Goal: Communication & Community: Answer question/provide support

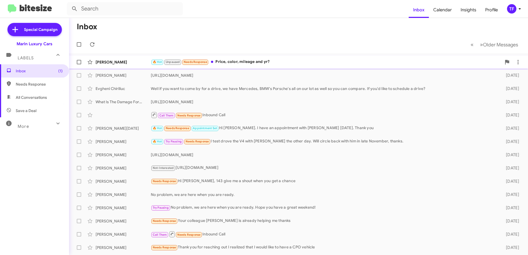
click at [247, 64] on div "🔥 Hot Unpaused Needs Response Price, color, mileage and yr?" at bounding box center [326, 62] width 351 height 6
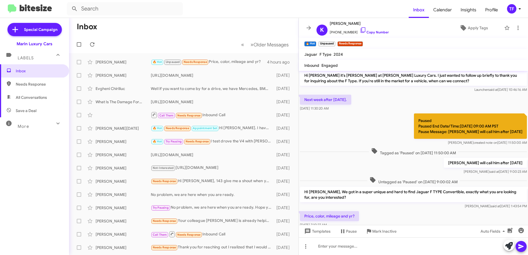
scroll to position [42, 0]
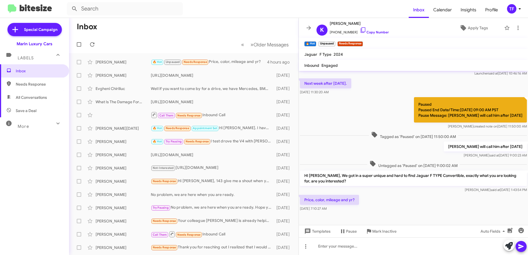
click at [333, 154] on div "[PERSON_NAME] will call him after [DATE] [PERSON_NAME] said at [DATE] 9:00:23 AM" at bounding box center [413, 150] width 229 height 19
click at [377, 195] on div "Price, color, mileage and yr? [DATE] 7:10:27 AM" at bounding box center [413, 203] width 229 height 19
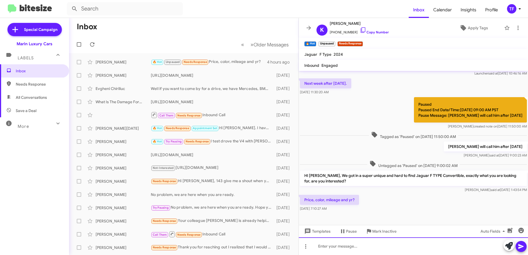
click at [347, 248] on div at bounding box center [413, 246] width 229 height 18
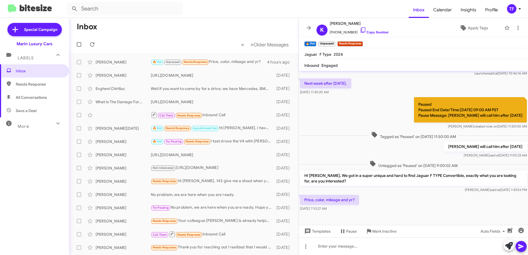
click at [345, 108] on div "Paused Paused End Date/Time:[DATE] 09:00 AM PST Pause Message: [PERSON_NAME] wi…" at bounding box center [413, 113] width 229 height 34
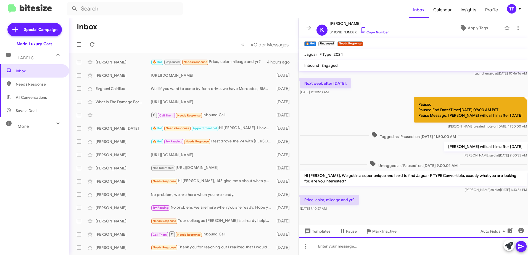
click at [344, 240] on div at bounding box center [413, 246] width 229 height 18
click at [336, 246] on div "$74,991...CARPATHIAN GREY EXTERIOR...TAN LEATHER INTERIOR..." at bounding box center [413, 246] width 229 height 18
click at [454, 245] on div "$74,991...2024 CARPATHIAN GREY EXTERIOR...TAN LEATHER INTERIOR..." at bounding box center [413, 246] width 229 height 18
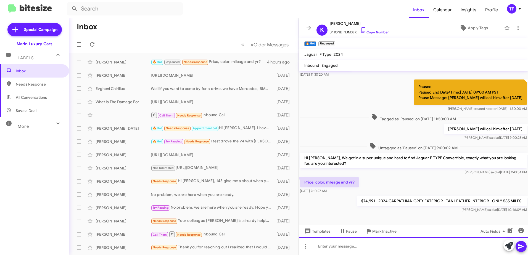
scroll to position [62, 0]
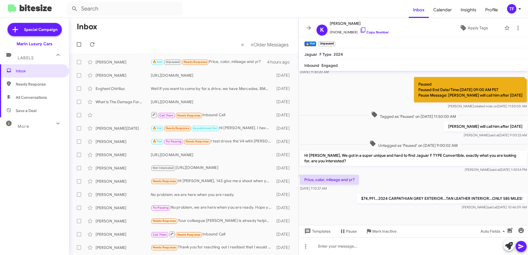
drag, startPoint x: 398, startPoint y: 178, endPoint x: 383, endPoint y: 176, distance: 14.8
click at [394, 178] on div "Price, color, mileage and yr? [DATE] 7:10:27 AM" at bounding box center [413, 183] width 229 height 19
click at [383, 176] on div "Price, color, mileage and yr? [DATE] 7:10:27 AM" at bounding box center [413, 183] width 229 height 19
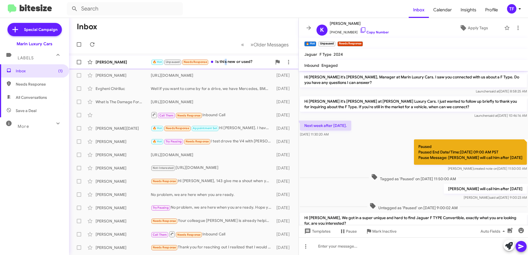
click at [228, 59] on div "🔥 Hot Unpaused Needs Response Is this new or used?" at bounding box center [211, 62] width 121 height 6
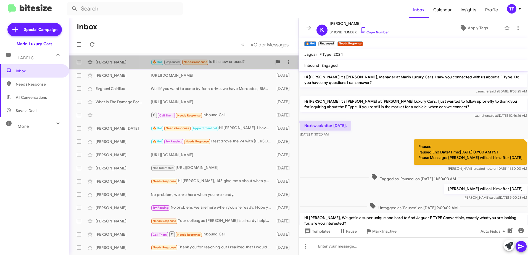
click at [236, 62] on div "🔥 Hot Unpaused Needs Response Is this new or used?" at bounding box center [211, 62] width 121 height 6
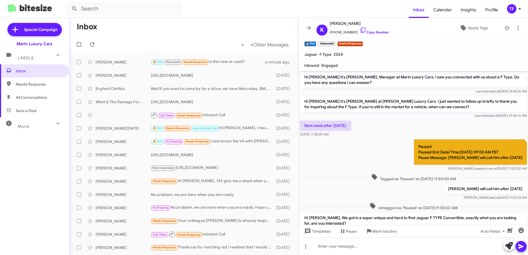
click at [391, 163] on div "Paused Paused End Date/Time:[DATE] 09:00 AM PST Pause Message: [PERSON_NAME] wi…" at bounding box center [413, 155] width 229 height 34
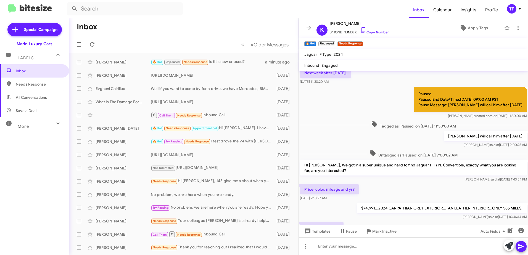
scroll to position [83, 0]
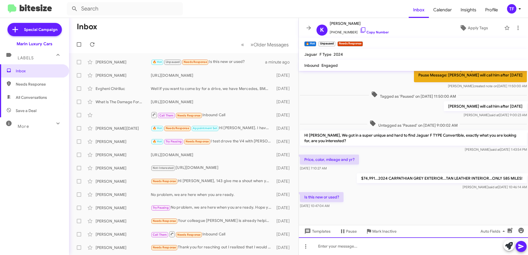
click at [338, 247] on div at bounding box center [413, 246] width 229 height 18
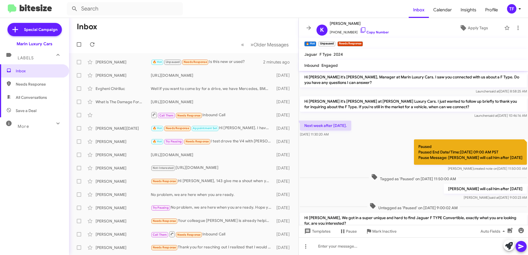
click at [340, 146] on div "Paused Paused End Date/Time:[DATE] 09:00 AM PST Pause Message: [PERSON_NAME] wi…" at bounding box center [413, 155] width 229 height 34
drag, startPoint x: 383, startPoint y: 155, endPoint x: 360, endPoint y: 153, distance: 23.3
click at [380, 155] on div "Paused Paused End Date/Time:[DATE] 09:00 AM PST Pause Message: [PERSON_NAME] wi…" at bounding box center [413, 155] width 229 height 34
click at [360, 153] on div "Paused Paused End Date/Time:[DATE] 09:00 AM PST Pause Message: [PERSON_NAME] wi…" at bounding box center [413, 155] width 229 height 34
click at [378, 153] on div "Paused Paused End Date/Time:[DATE] 09:00 AM PST Pause Message: [PERSON_NAME] wi…" at bounding box center [413, 155] width 229 height 34
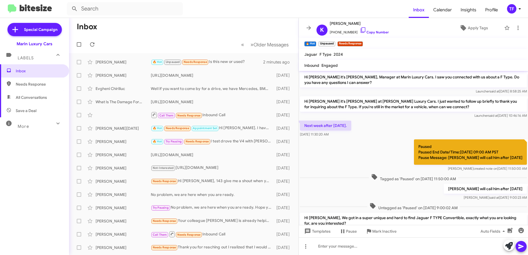
click at [372, 152] on div "Paused Paused End Date/Time:[DATE] 09:00 AM PST Pause Message: [PERSON_NAME] wi…" at bounding box center [413, 155] width 229 height 34
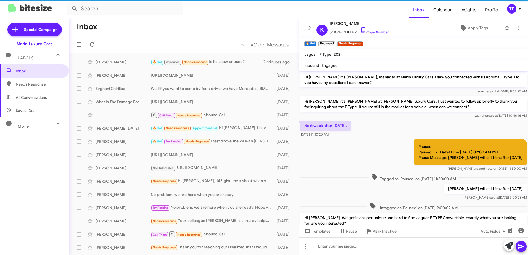
drag, startPoint x: 379, startPoint y: 151, endPoint x: 367, endPoint y: 151, distance: 11.9
click at [377, 151] on div "Paused Paused End Date/Time:[DATE] 09:00 AM PST Pause Message: [PERSON_NAME] wi…" at bounding box center [413, 155] width 229 height 34
click at [367, 151] on div "Paused Paused End Date/Time:[DATE] 09:00 AM PST Pause Message: [PERSON_NAME] wi…" at bounding box center [413, 155] width 229 height 34
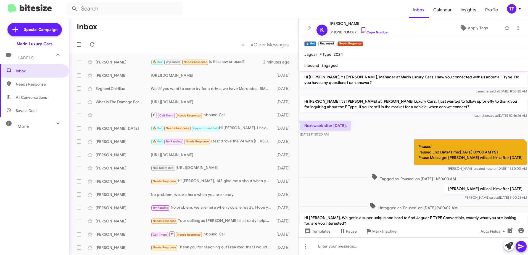
drag, startPoint x: 366, startPoint y: 144, endPoint x: 355, endPoint y: 142, distance: 10.9
click at [365, 144] on div "Paused Paused End Date/Time:[DATE] 09:00 AM PST Pause Message: [PERSON_NAME] wi…" at bounding box center [413, 155] width 229 height 34
click at [355, 142] on div "Paused Paused End Date/Time:[DATE] 09:00 AM PST Pause Message: [PERSON_NAME] wi…" at bounding box center [413, 155] width 229 height 34
click at [354, 146] on div "Paused Paused End Date/Time:[DATE] 09:00 AM PST Pause Message: [PERSON_NAME] wi…" at bounding box center [413, 155] width 229 height 34
click at [355, 141] on div "Paused Paused End Date/Time:[DATE] 09:00 AM PST Pause Message: [PERSON_NAME] wi…" at bounding box center [413, 155] width 229 height 34
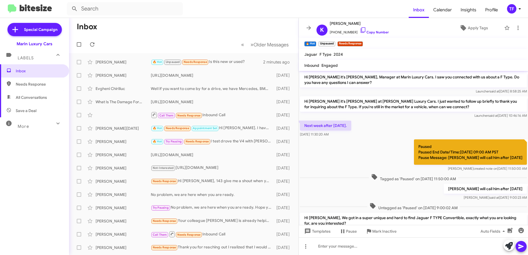
click at [348, 153] on div "Paused Paused End Date/Time:[DATE] 09:00 AM PST Pause Message: [PERSON_NAME] wi…" at bounding box center [413, 155] width 229 height 34
click at [350, 146] on div "Paused Paused End Date/Time:[DATE] 09:00 AM PST Pause Message: [PERSON_NAME] wi…" at bounding box center [413, 155] width 229 height 34
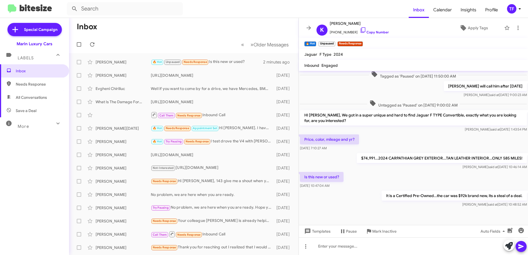
drag, startPoint x: 356, startPoint y: 171, endPoint x: 348, endPoint y: 163, distance: 11.6
click at [356, 171] on div "Is this new or used? [DATE] 10:47:04 AM" at bounding box center [413, 180] width 229 height 19
click at [348, 163] on div "$74,991...2024 CARPATHIAN GREY EXTERIOR...TAN LEATHER INTERIOR...ONLY 585 MILES…" at bounding box center [413, 161] width 229 height 19
click at [348, 161] on div "$74,991...2024 CARPATHIAN GREY EXTERIOR...TAN LEATHER INTERIOR...ONLY 585 MILES…" at bounding box center [413, 161] width 229 height 19
drag, startPoint x: 359, startPoint y: 167, endPoint x: 345, endPoint y: 159, distance: 15.6
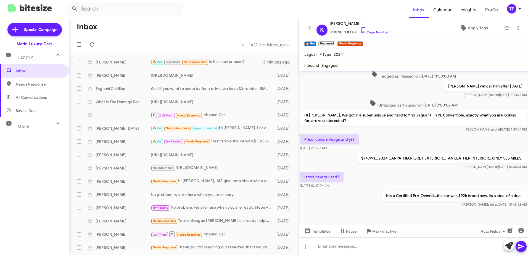
click at [358, 166] on div "[PERSON_NAME] said at [DATE] 10:46:14 AM" at bounding box center [442, 167] width 170 height 6
click at [345, 159] on div "$74,991...2024 CARPATHIAN GREY EXTERIOR...TAN LEATHER INTERIOR...ONLY 585 MILES…" at bounding box center [413, 161] width 229 height 19
drag, startPoint x: 358, startPoint y: 163, endPoint x: 346, endPoint y: 162, distance: 11.9
click at [357, 164] on div "$74,991...2024 CARPATHIAN GREY EXTERIOR...TAN LEATHER INTERIOR...ONLY 585 MILES…" at bounding box center [442, 161] width 170 height 17
click at [346, 162] on div "$74,991...2024 CARPATHIAN GREY EXTERIOR...TAN LEATHER INTERIOR...ONLY 585 MILES…" at bounding box center [413, 161] width 229 height 19
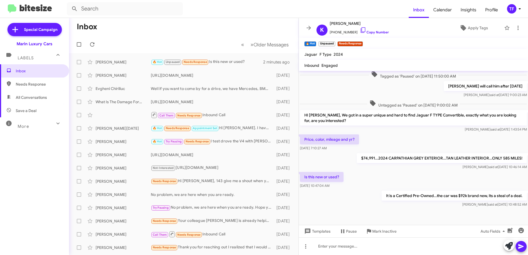
click at [357, 165] on div "[PERSON_NAME] said at [DATE] 10:46:14 AM" at bounding box center [442, 167] width 170 height 6
click at [342, 161] on div "$74,991...2024 CARPATHIAN GREY EXTERIOR...TAN LEATHER INTERIOR...ONLY 585 MILES…" at bounding box center [413, 161] width 229 height 19
drag, startPoint x: 355, startPoint y: 167, endPoint x: 341, endPoint y: 161, distance: 16.0
click at [354, 167] on div "$74,991...2024 CARPATHIAN GREY EXTERIOR...TAN LEATHER INTERIOR...ONLY 585 MILES…" at bounding box center [413, 161] width 229 height 19
click at [341, 161] on div "$74,991...2024 CARPATHIAN GREY EXTERIOR...TAN LEATHER INTERIOR...ONLY 585 MILES…" at bounding box center [413, 161] width 229 height 19
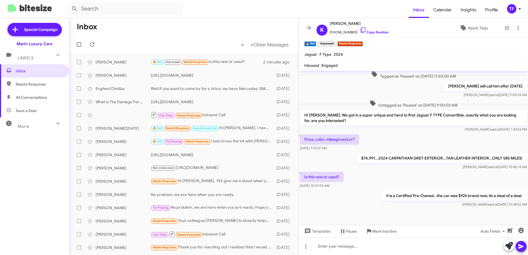
click at [359, 174] on div "Is this new or used? [DATE] 10:47:04 AM" at bounding box center [413, 180] width 229 height 19
click at [338, 167] on div "$74,991...2024 CARPATHIAN GREY EXTERIOR...TAN LEATHER INTERIOR...ONLY 585 MILES…" at bounding box center [413, 161] width 229 height 19
click at [346, 167] on div "$74,991...2024 CARPATHIAN GREY EXTERIOR...TAN LEATHER INTERIOR...ONLY 585 MILES…" at bounding box center [413, 161] width 229 height 19
drag, startPoint x: 375, startPoint y: 180, endPoint x: 334, endPoint y: 166, distance: 43.3
click at [372, 180] on div "Is this new or used? [DATE] 10:47:04 AM" at bounding box center [413, 180] width 229 height 19
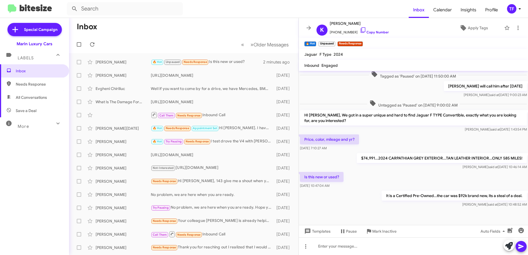
click at [334, 166] on div "$74,991...2024 CARPATHIAN GREY EXTERIOR...TAN LEATHER INTERIOR...ONLY 585 MILES…" at bounding box center [413, 161] width 229 height 19
click at [355, 170] on div "$74,991...2024 CARPATHIAN GREY EXTERIOR...TAN LEATHER INTERIOR...ONLY 585 MILES…" at bounding box center [413, 161] width 229 height 19
drag, startPoint x: 352, startPoint y: 172, endPoint x: 338, endPoint y: 165, distance: 16.3
click at [349, 171] on div "Is this new or used? [DATE] 10:47:04 AM" at bounding box center [413, 180] width 229 height 19
click at [338, 165] on div "$74,991...2024 CARPATHIAN GREY EXTERIOR...TAN LEATHER INTERIOR...ONLY 585 MILES…" at bounding box center [413, 161] width 229 height 19
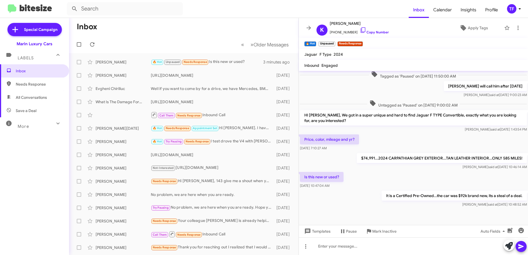
click at [365, 171] on div "Is this new or used? [DATE] 10:47:04 AM" at bounding box center [413, 180] width 229 height 19
click at [338, 164] on div "$74,991...2024 CARPATHIAN GREY EXTERIOR...TAN LEATHER INTERIOR...ONLY 585 MILES…" at bounding box center [413, 161] width 229 height 19
click at [361, 172] on div "Is this new or used? [DATE] 10:47:04 AM" at bounding box center [413, 180] width 229 height 19
click at [347, 166] on div "$74,991...2024 CARPATHIAN GREY EXTERIOR...TAN LEATHER INTERIOR...ONLY 585 MILES…" at bounding box center [413, 161] width 229 height 19
drag, startPoint x: 339, startPoint y: 160, endPoint x: 357, endPoint y: 166, distance: 18.8
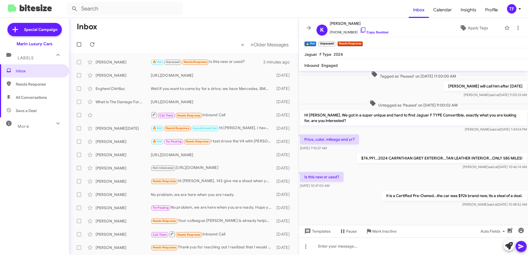
click at [339, 161] on div "$74,991...2024 CARPATHIAN GREY EXTERIOR...TAN LEATHER INTERIOR...ONLY 585 MILES…" at bounding box center [413, 161] width 229 height 19
drag, startPoint x: 357, startPoint y: 166, endPoint x: 331, endPoint y: 158, distance: 26.6
click at [354, 166] on div "$74,991...2024 CARPATHIAN GREY EXTERIOR...TAN LEATHER INTERIOR...ONLY 585 MILES…" at bounding box center [413, 161] width 229 height 19
click at [331, 158] on div "$74,991...2024 CARPATHIAN GREY EXTERIOR...TAN LEATHER INTERIOR...ONLY 585 MILES…" at bounding box center [413, 161] width 229 height 19
click at [363, 166] on div "[PERSON_NAME] said at [DATE] 10:46:14 AM" at bounding box center [442, 167] width 170 height 6
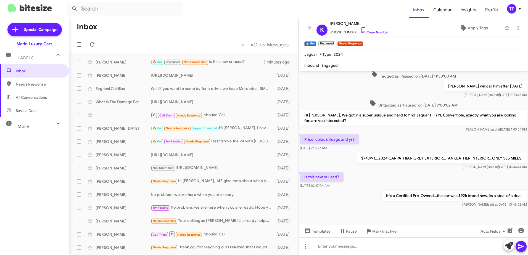
click at [344, 160] on div "$74,991...2024 CARPATHIAN GREY EXTERIOR...TAN LEATHER INTERIOR...ONLY 585 MILES…" at bounding box center [413, 161] width 229 height 19
click at [372, 134] on div "Price, color, mileage and yr? [DATE] 7:10:27 AM" at bounding box center [413, 142] width 229 height 19
click at [370, 143] on div "Price, color, mileage and yr? [DATE] 7:10:27 AM" at bounding box center [413, 142] width 229 height 19
click at [381, 137] on div "Price, color, mileage and yr? [DATE] 7:10:27 AM" at bounding box center [413, 142] width 229 height 19
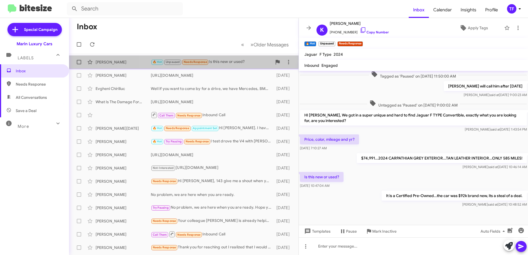
click at [232, 64] on div "🔥 Hot Unpaused Needs Response Is this new or used?" at bounding box center [211, 62] width 121 height 6
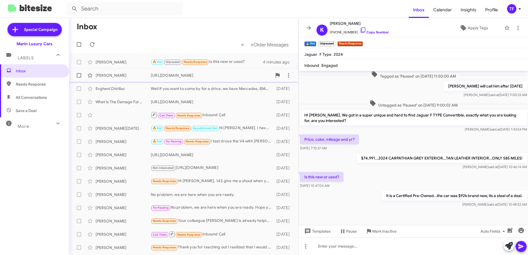
click at [232, 78] on div "[URL][DOMAIN_NAME]" at bounding box center [211, 76] width 121 height 6
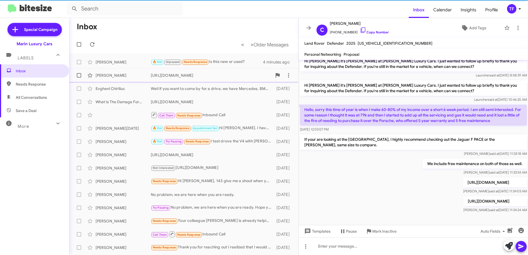
scroll to position [29, 0]
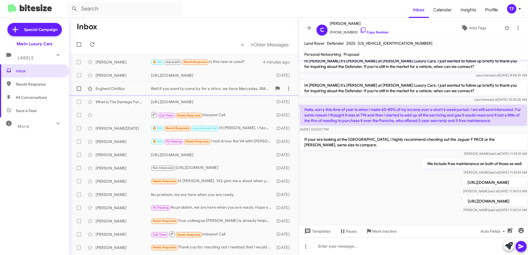
click at [219, 89] on div "Well if you want to come by for a drive, we have Mercedes, BMW's Porsche's all …" at bounding box center [211, 89] width 121 height 6
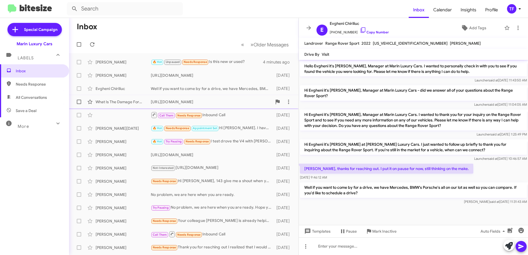
click at [232, 104] on div "[URL][DOMAIN_NAME]" at bounding box center [211, 102] width 121 height 6
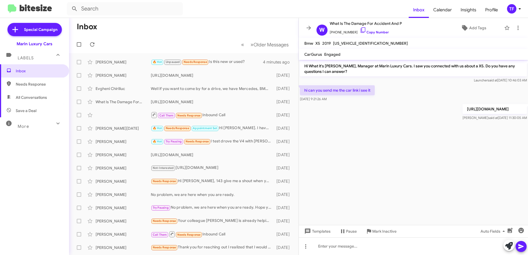
click at [328, 120] on div "[URL][DOMAIN_NAME] [PERSON_NAME] said at [DATE] 11:30:05 AM" at bounding box center [413, 112] width 229 height 19
click at [360, 30] on icon at bounding box center [363, 30] width 7 height 7
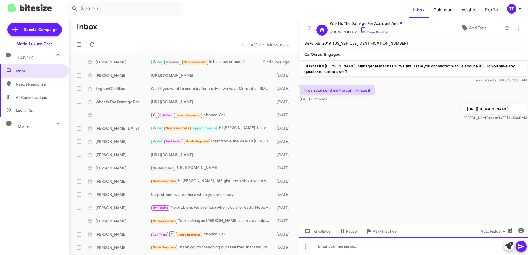
click at [335, 247] on div at bounding box center [413, 246] width 229 height 18
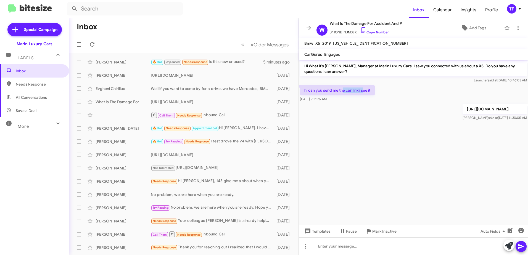
drag, startPoint x: 364, startPoint y: 90, endPoint x: 341, endPoint y: 89, distance: 22.9
click at [341, 89] on p "hi can you send me the car link i see it" at bounding box center [337, 90] width 75 height 10
drag, startPoint x: 341, startPoint y: 89, endPoint x: 331, endPoint y: 90, distance: 10.0
click at [339, 89] on p "hi can you send me the car link i see it" at bounding box center [337, 90] width 75 height 10
drag, startPoint x: 330, startPoint y: 91, endPoint x: 355, endPoint y: 90, distance: 24.6
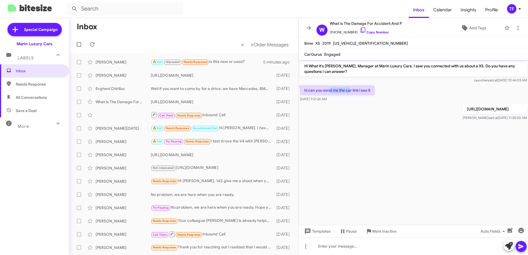
click at [355, 90] on p "hi can you send me the car link i see it" at bounding box center [337, 90] width 75 height 10
drag, startPoint x: 355, startPoint y: 90, endPoint x: 366, endPoint y: 92, distance: 10.9
click at [356, 90] on p "hi can you send me the car link i see it" at bounding box center [337, 90] width 75 height 10
drag, startPoint x: 370, startPoint y: 91, endPoint x: 352, endPoint y: 92, distance: 17.9
click at [352, 92] on p "hi can you send me the car link i see it" at bounding box center [337, 90] width 75 height 10
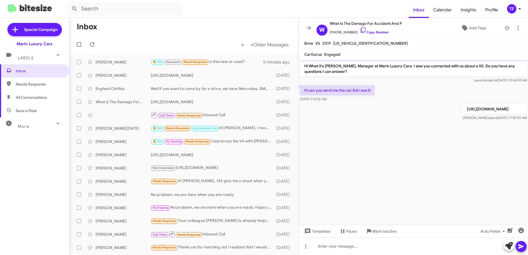
drag, startPoint x: 352, startPoint y: 92, endPoint x: 327, endPoint y: 90, distance: 25.5
click at [345, 91] on p "hi can you send me the car link i see it" at bounding box center [337, 90] width 75 height 10
drag, startPoint x: 326, startPoint y: 89, endPoint x: 359, endPoint y: 89, distance: 33.1
click at [359, 89] on p "hi can you send me the car link i see it" at bounding box center [337, 90] width 75 height 10
click at [360, 89] on p "hi can you send me the car link i see it" at bounding box center [337, 90] width 75 height 10
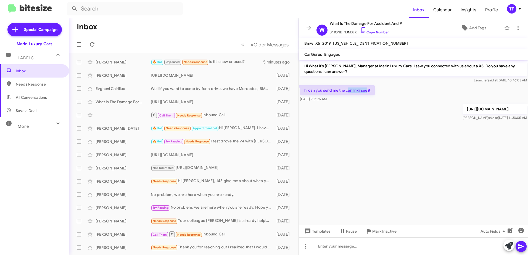
drag, startPoint x: 367, startPoint y: 89, endPoint x: 340, endPoint y: 90, distance: 27.6
click at [340, 90] on p "hi can you send me the car link i see it" at bounding box center [337, 90] width 75 height 10
drag, startPoint x: 340, startPoint y: 90, endPoint x: 327, endPoint y: 90, distance: 12.4
click at [336, 90] on p "hi can you send me the car link i see it" at bounding box center [337, 90] width 75 height 10
drag, startPoint x: 312, startPoint y: 90, endPoint x: 369, endPoint y: 92, distance: 56.9
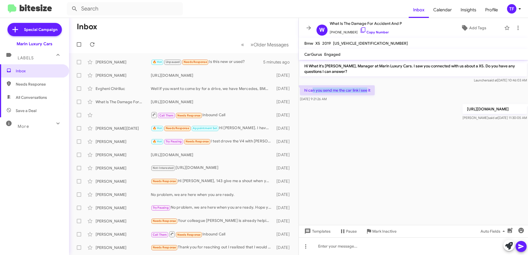
click at [369, 92] on p "hi can you send me the car link i see it" at bounding box center [337, 90] width 75 height 10
click at [371, 92] on p "hi can you send me the car link i see it" at bounding box center [337, 90] width 75 height 10
drag, startPoint x: 371, startPoint y: 92, endPoint x: 314, endPoint y: 90, distance: 56.1
click at [314, 90] on p "hi can you send me the car link i see it" at bounding box center [337, 90] width 75 height 10
drag, startPoint x: 314, startPoint y: 90, endPoint x: 309, endPoint y: 91, distance: 5.0
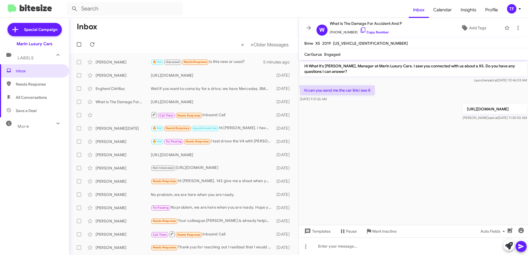
click at [313, 90] on p "hi can you send me the car link i see it" at bounding box center [337, 90] width 75 height 10
drag, startPoint x: 309, startPoint y: 91, endPoint x: 358, endPoint y: 89, distance: 48.9
click at [358, 89] on p "hi can you send me the car link i see it" at bounding box center [337, 90] width 75 height 10
drag, startPoint x: 358, startPoint y: 89, endPoint x: 361, endPoint y: 89, distance: 3.0
click at [361, 89] on p "hi can you send me the car link i see it" at bounding box center [337, 90] width 75 height 10
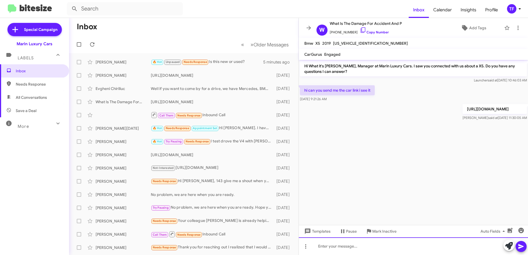
click at [353, 248] on div at bounding box center [413, 246] width 229 height 18
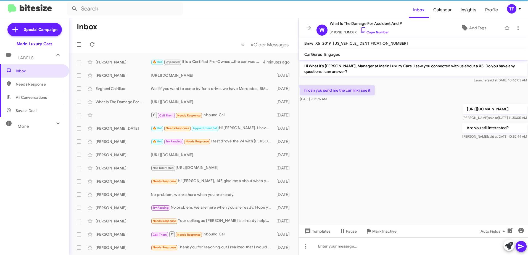
drag, startPoint x: 404, startPoint y: 136, endPoint x: 376, endPoint y: 137, distance: 28.2
click at [403, 136] on div "Are you still interested? [PERSON_NAME] said at [DATE] 10:52:44 AM" at bounding box center [413, 131] width 229 height 19
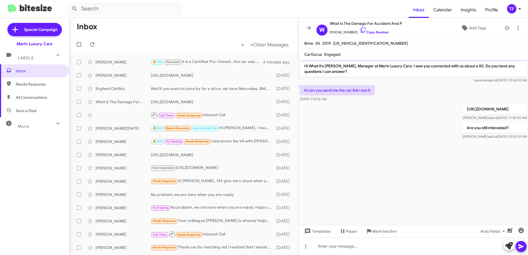
click at [376, 137] on div "Are you still interested? [PERSON_NAME] said at [DATE] 10:52:44 AM" at bounding box center [413, 131] width 229 height 19
drag, startPoint x: 387, startPoint y: 136, endPoint x: 366, endPoint y: 136, distance: 20.4
click at [382, 136] on div "Are you still interested? [PERSON_NAME] said at [DATE] 10:52:44 AM" at bounding box center [413, 131] width 229 height 19
click at [366, 136] on div "Are you still interested? [PERSON_NAME] said at [DATE] 10:52:44 AM" at bounding box center [413, 131] width 229 height 19
click at [397, 138] on div "Are you still interested? [PERSON_NAME] said at [DATE] 10:52:44 AM" at bounding box center [413, 131] width 229 height 19
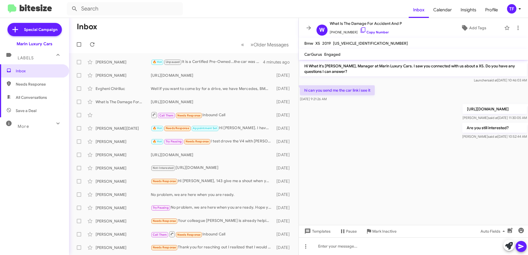
click at [359, 134] on div "Are you still interested? [PERSON_NAME] said at [DATE] 10:52:44 AM" at bounding box center [413, 131] width 229 height 19
drag, startPoint x: 383, startPoint y: 134, endPoint x: 351, endPoint y: 131, distance: 31.6
click at [381, 134] on div "Are you still interested? [PERSON_NAME] said at [DATE] 10:52:44 AM" at bounding box center [413, 131] width 229 height 19
click at [351, 131] on div "Are you still interested? [PERSON_NAME] said at [DATE] 10:52:44 AM" at bounding box center [413, 131] width 229 height 19
drag, startPoint x: 378, startPoint y: 131, endPoint x: 373, endPoint y: 131, distance: 4.4
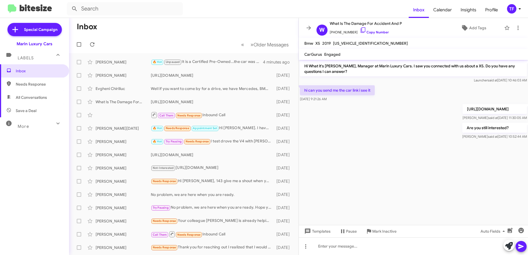
click at [376, 131] on div "Are you still interested? [PERSON_NAME] said at [DATE] 10:52:44 AM" at bounding box center [413, 131] width 229 height 19
click at [356, 130] on div "Are you still interested? [PERSON_NAME] said at [DATE] 10:52:44 AM" at bounding box center [413, 131] width 229 height 19
drag, startPoint x: 377, startPoint y: 129, endPoint x: 366, endPoint y: 130, distance: 11.6
click at [376, 130] on div "Are you still interested? [PERSON_NAME] said at [DATE] 10:52:44 AM" at bounding box center [413, 131] width 229 height 19
click at [364, 130] on div "Are you still interested? [PERSON_NAME] said at [DATE] 10:52:44 AM" at bounding box center [413, 131] width 229 height 19
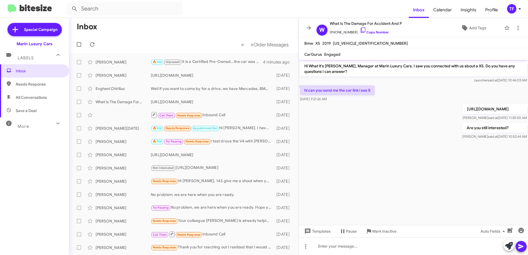
drag, startPoint x: 362, startPoint y: 142, endPoint x: 356, endPoint y: 129, distance: 14.3
click at [361, 140] on cdk-virtual-scroll-viewport "Hi What it's [PERSON_NAME], Manager at Marin Luxury Cars. I saw you connected w…" at bounding box center [413, 142] width 229 height 165
click at [356, 129] on div "Are you still interested? [PERSON_NAME] said at [DATE] 10:52:44 AM" at bounding box center [413, 131] width 229 height 19
click at [337, 134] on div "Are you still interested? [PERSON_NAME] said at [DATE] 10:52:44 AM" at bounding box center [413, 131] width 229 height 19
click at [332, 125] on div "Are you still interested? [PERSON_NAME] said at [DATE] 10:52:44 AM" at bounding box center [413, 131] width 229 height 19
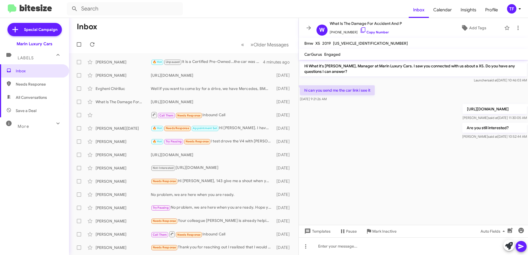
drag, startPoint x: 352, startPoint y: 133, endPoint x: 335, endPoint y: 133, distance: 16.6
click at [350, 133] on div "Are you still interested? [PERSON_NAME] said at [DATE] 10:52:44 AM" at bounding box center [413, 131] width 229 height 19
click at [335, 133] on div "Are you still interested? [PERSON_NAME] said at [DATE] 10:52:44 AM" at bounding box center [413, 131] width 229 height 19
drag, startPoint x: 328, startPoint y: 126, endPoint x: 340, endPoint y: 134, distance: 14.3
click at [329, 127] on div "Are you still interested? [PERSON_NAME] said at [DATE] 10:52:44 AM" at bounding box center [413, 131] width 229 height 19
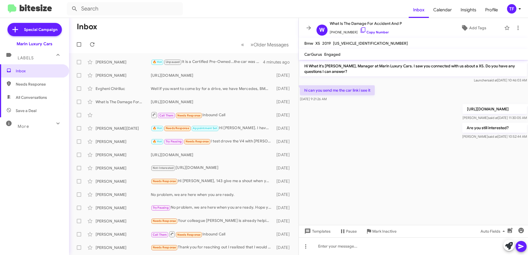
drag, startPoint x: 340, startPoint y: 134, endPoint x: 318, endPoint y: 126, distance: 23.1
click at [339, 134] on div "Are you still interested? [PERSON_NAME] said at [DATE] 10:52:44 AM" at bounding box center [413, 131] width 229 height 19
click at [318, 126] on div "Are you still interested? [PERSON_NAME] said at [DATE] 10:52:44 AM" at bounding box center [413, 131] width 229 height 19
click at [338, 136] on div "Are you still interested? [PERSON_NAME] said at [DATE] 10:52:44 AM" at bounding box center [413, 131] width 229 height 19
click at [320, 125] on div "Are you still interested? [PERSON_NAME] said at [DATE] 10:52:44 AM" at bounding box center [413, 131] width 229 height 19
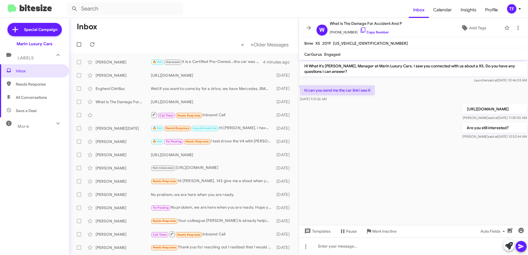
click at [321, 125] on div "Are you still interested? [PERSON_NAME] said at [DATE] 10:52:44 AM" at bounding box center [413, 131] width 229 height 19
click at [330, 151] on cdk-virtual-scroll-viewport "Hi What it's [PERSON_NAME], Manager at Marin Luxury Cars. I saw you connected w…" at bounding box center [413, 142] width 229 height 165
click at [335, 138] on div "Are you still interested? [PERSON_NAME] said at [DATE] 10:52:44 AM" at bounding box center [413, 131] width 229 height 19
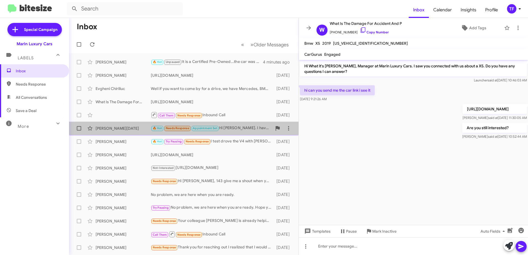
click at [247, 126] on div "🔥 Hot Needs Response Appointment Set Hi [PERSON_NAME]. I have an appointment wi…" at bounding box center [211, 128] width 121 height 6
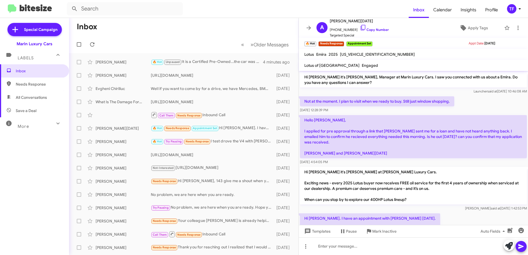
scroll to position [36, 0]
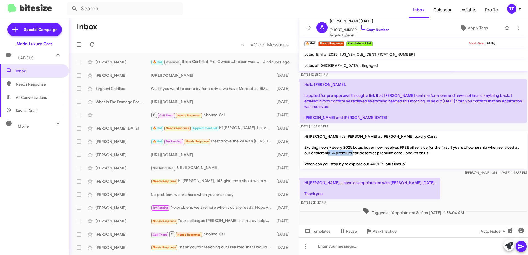
drag, startPoint x: 386, startPoint y: 154, endPoint x: 359, endPoint y: 154, distance: 26.8
click at [359, 154] on p "Hi [PERSON_NAME] it's [PERSON_NAME] at [PERSON_NAME] Luxury Cars. Exciting news…" at bounding box center [413, 150] width 227 height 38
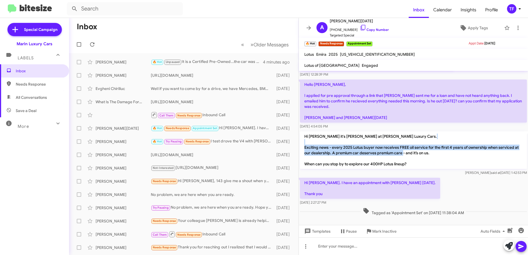
drag, startPoint x: 430, startPoint y: 152, endPoint x: 330, endPoint y: 149, distance: 99.5
click at [330, 149] on p "Hi [PERSON_NAME] it's [PERSON_NAME] at [PERSON_NAME] Luxury Cars. Exciting news…" at bounding box center [413, 150] width 227 height 38
drag, startPoint x: 328, startPoint y: 150, endPoint x: 385, endPoint y: 154, distance: 57.3
click at [385, 154] on p "Hi [PERSON_NAME] it's [PERSON_NAME] at [PERSON_NAME] Luxury Cars. Exciting news…" at bounding box center [413, 150] width 227 height 38
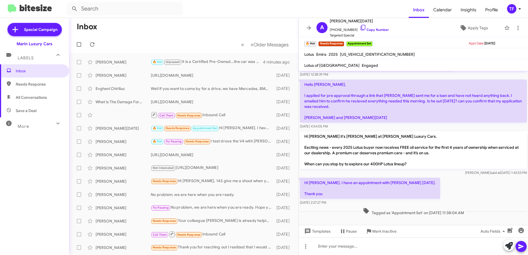
drag, startPoint x: 385, startPoint y: 154, endPoint x: 400, endPoint y: 154, distance: 15.5
click at [387, 154] on p "Hi [PERSON_NAME] it's [PERSON_NAME] at [PERSON_NAME] Luxury Cars. Exciting news…" at bounding box center [413, 150] width 227 height 38
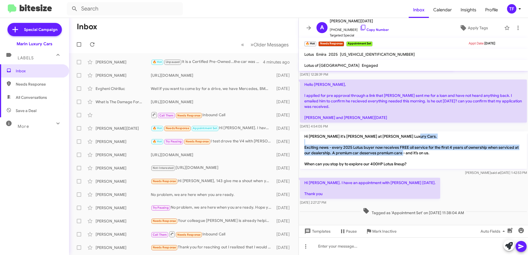
drag, startPoint x: 430, startPoint y: 153, endPoint x: 312, endPoint y: 147, distance: 118.9
click at [312, 147] on p "Hi [PERSON_NAME] it's [PERSON_NAME] at [PERSON_NAME] Luxury Cars. Exciting news…" at bounding box center [413, 150] width 227 height 38
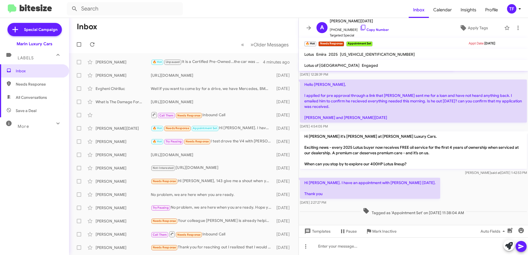
click at [309, 146] on p "Hi [PERSON_NAME] it's [PERSON_NAME] at [PERSON_NAME] Luxury Cars. Exciting news…" at bounding box center [413, 150] width 227 height 38
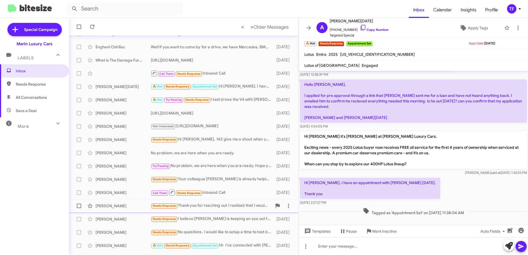
scroll to position [65, 0]
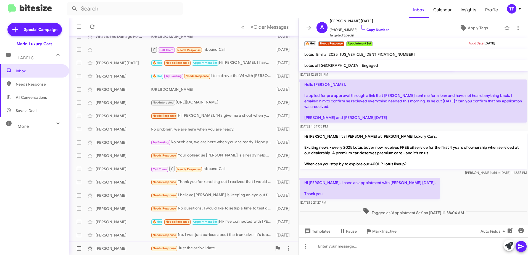
click at [206, 246] on div "Needs Response Just the arrival date." at bounding box center [211, 248] width 121 height 6
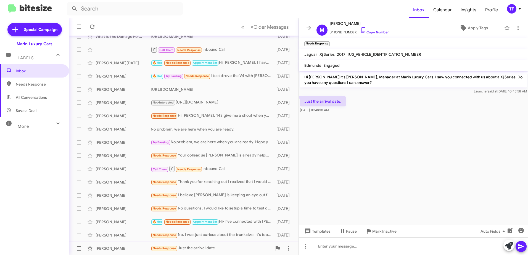
click at [78, 248] on span at bounding box center [79, 248] width 4 height 4
click at [79, 251] on input "checkbox" at bounding box center [79, 251] width 0 height 0
checkbox input "true"
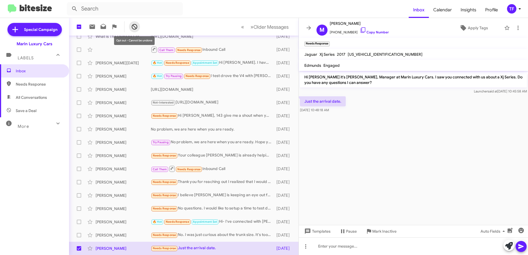
click at [137, 27] on icon at bounding box center [135, 27] width 6 height 6
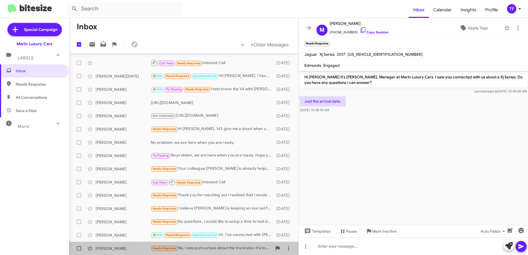
click at [227, 247] on div "Needs Response No. I was just curious about the trunk size. It's too small for …" at bounding box center [211, 248] width 121 height 6
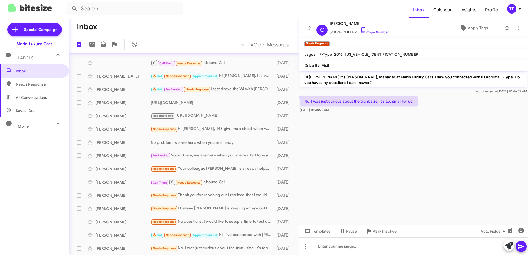
click at [387, 141] on cdk-virtual-scroll-viewport "Hi [PERSON_NAME] it's [PERSON_NAME], Manager at Marin Luxury Cars. I saw you co…" at bounding box center [413, 148] width 229 height 154
click at [370, 135] on cdk-virtual-scroll-viewport "Hi [PERSON_NAME] it's [PERSON_NAME], Manager at Marin Luxury Cars. I saw you co…" at bounding box center [413, 148] width 229 height 154
click at [240, 236] on div "🔥 Hot Needs Response Appointment Set Hi- I've connected with [PERSON_NAME] at y…" at bounding box center [211, 235] width 121 height 6
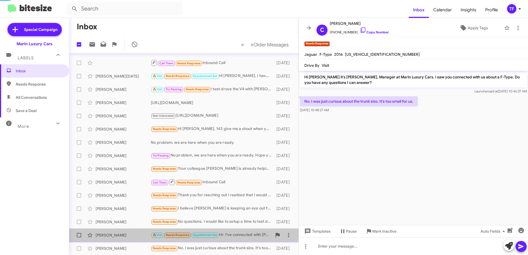
scroll to position [45, 0]
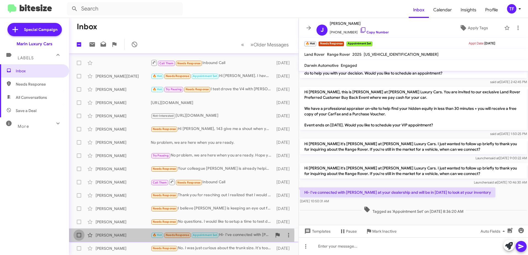
click at [80, 235] on span at bounding box center [79, 235] width 4 height 4
click at [79, 237] on input "checkbox" at bounding box center [79, 237] width 0 height 0
checkbox input "true"
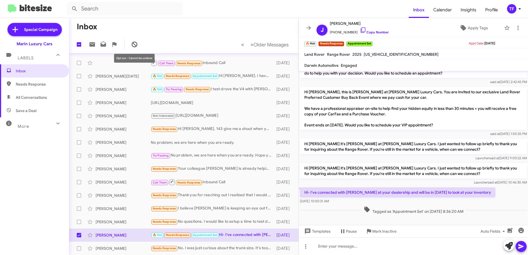
click at [135, 46] on icon at bounding box center [134, 44] width 7 height 7
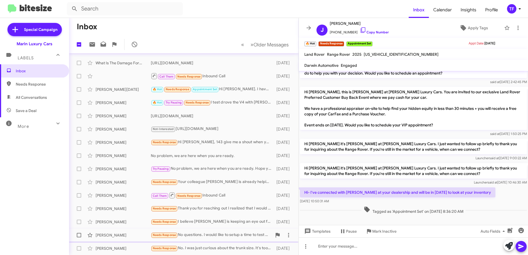
click at [232, 232] on div "[PERSON_NAME] Needs Response No questions. I would like to setup a time to test…" at bounding box center [183, 235] width 221 height 11
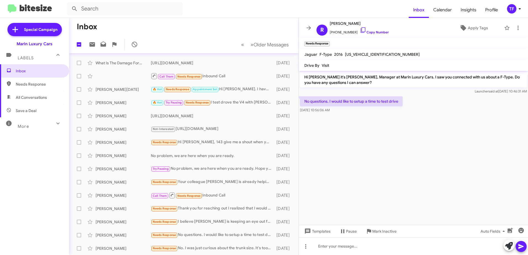
drag, startPoint x: 357, startPoint y: 141, endPoint x: 321, endPoint y: 134, distance: 36.5
click at [351, 141] on cdk-virtual-scroll-viewport "Hi [PERSON_NAME] it's [PERSON_NAME], Manager at Marin Luxury Cars. I saw you co…" at bounding box center [413, 148] width 229 height 154
click at [321, 134] on cdk-virtual-scroll-viewport "Hi [PERSON_NAME] it's [PERSON_NAME], Manager at Marin Luxury Cars. I saw you co…" at bounding box center [413, 148] width 229 height 154
click at [358, 131] on cdk-virtual-scroll-viewport "Hi [PERSON_NAME] it's [PERSON_NAME], Manager at Marin Luxury Cars. I saw you co…" at bounding box center [413, 148] width 229 height 154
click at [328, 131] on cdk-virtual-scroll-viewport "Hi [PERSON_NAME] it's [PERSON_NAME], Manager at Marin Luxury Cars. I saw you co…" at bounding box center [413, 148] width 229 height 154
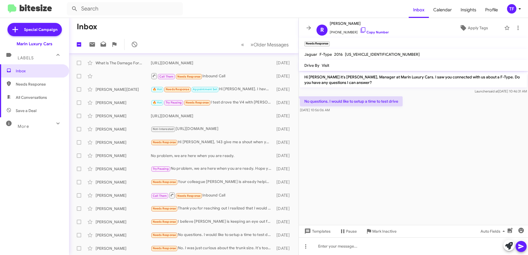
click at [343, 150] on cdk-virtual-scroll-viewport "Hi [PERSON_NAME] it's [PERSON_NAME], Manager at Marin Luxury Cars. I saw you co…" at bounding box center [413, 148] width 229 height 154
click at [329, 143] on cdk-virtual-scroll-viewport "Hi [PERSON_NAME] it's [PERSON_NAME], Manager at Marin Luxury Cars. I saw you co…" at bounding box center [413, 148] width 229 height 154
click at [207, 223] on div "Needs Response I believe [PERSON_NAME] is keeping an eye out for me for what I …" at bounding box center [211, 222] width 121 height 6
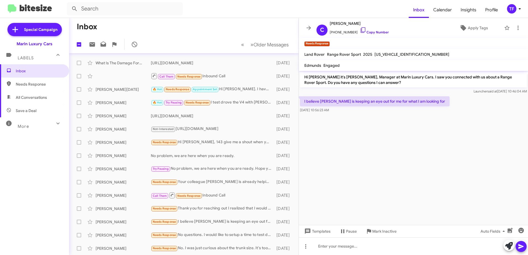
drag, startPoint x: 392, startPoint y: 128, endPoint x: 364, endPoint y: 128, distance: 28.4
click at [390, 128] on cdk-virtual-scroll-viewport "Hi [PERSON_NAME] it's [PERSON_NAME], Manager at Marin Luxury Cars. I saw you co…" at bounding box center [413, 148] width 229 height 154
click at [351, 128] on cdk-virtual-scroll-viewport "Hi [PERSON_NAME] it's [PERSON_NAME], Manager at Marin Luxury Cars. I saw you co…" at bounding box center [413, 148] width 229 height 154
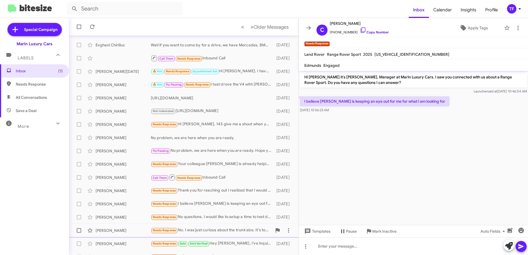
scroll to position [65, 0]
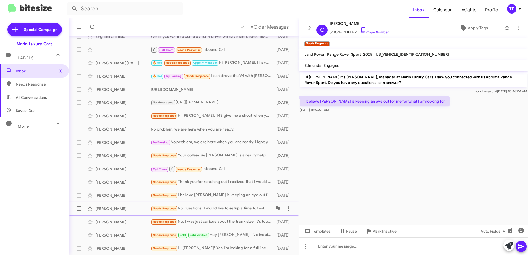
click at [229, 207] on div "Needs Response No questions. I would like to setup a time to test drive" at bounding box center [211, 208] width 121 height 6
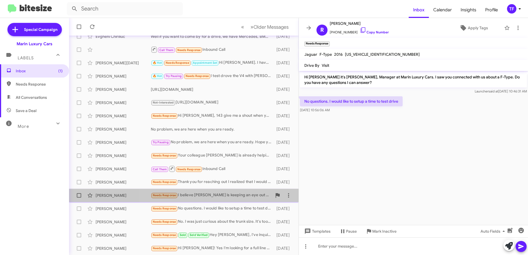
click at [232, 194] on div "Needs Response I believe [PERSON_NAME] is keeping an eye out for me for what I …" at bounding box center [211, 195] width 121 height 6
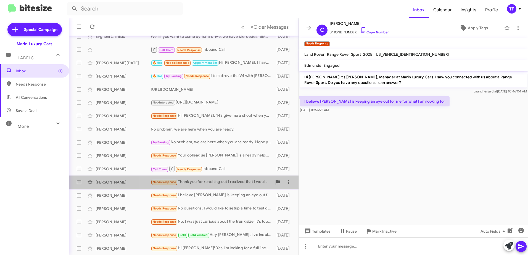
click at [234, 182] on div "Needs Response Thank you for reaching out I realized that I would like to have …" at bounding box center [211, 182] width 121 height 6
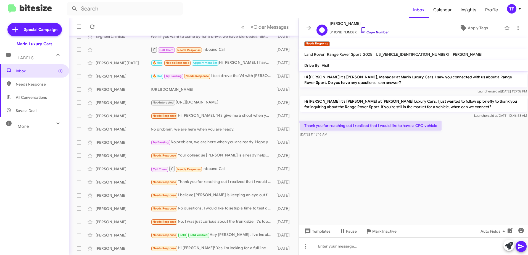
click at [361, 30] on icon at bounding box center [363, 30] width 5 height 6
click at [360, 29] on icon at bounding box center [363, 30] width 7 height 7
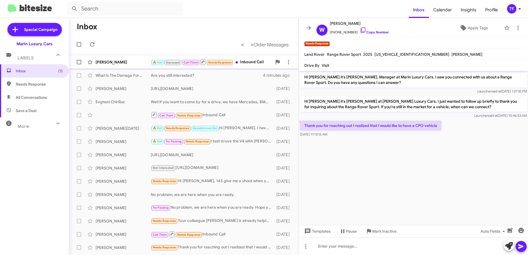
click at [247, 65] on div "🔥 Hot Unpaused Call Them Needs Response Inbound Call" at bounding box center [211, 62] width 121 height 7
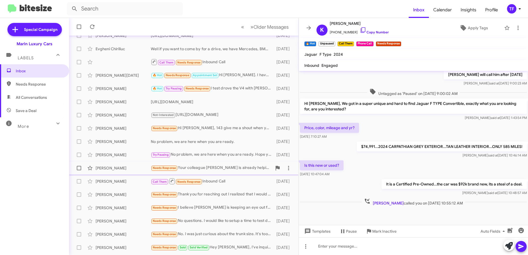
scroll to position [55, 0]
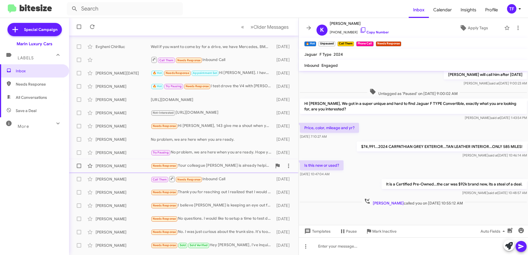
click at [226, 168] on div "Needs Response Your colleague [PERSON_NAME] is already helping me thanks" at bounding box center [211, 166] width 121 height 6
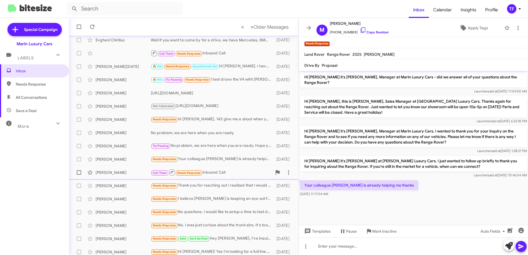
scroll to position [65, 0]
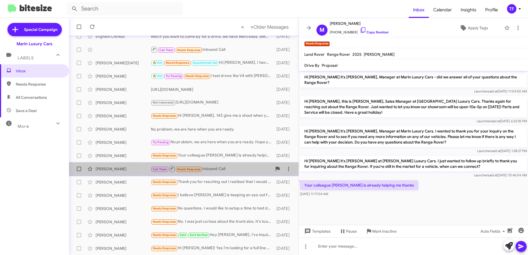
click at [233, 168] on div "Call Them Needs Response Inbound Call" at bounding box center [211, 168] width 121 height 7
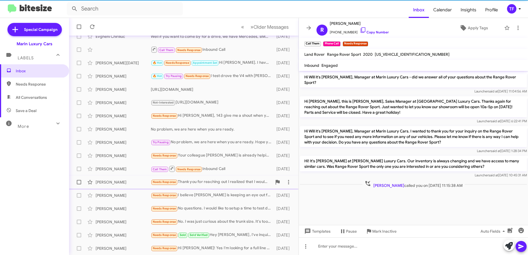
click at [237, 181] on div "Needs Response Thank you for reaching out I realized that I would like to have …" at bounding box center [211, 182] width 121 height 6
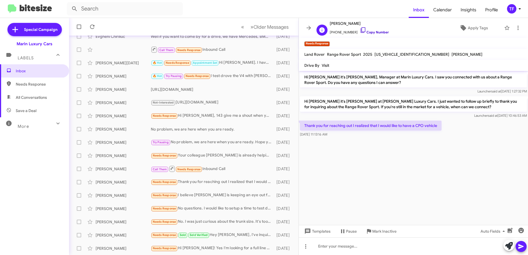
click at [360, 29] on icon at bounding box center [363, 30] width 7 height 7
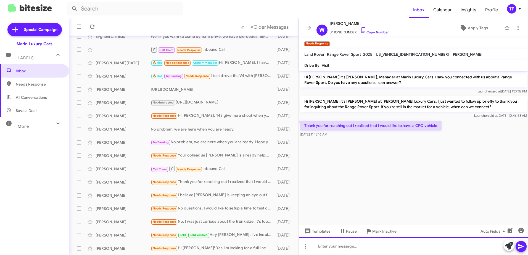
click at [326, 250] on div at bounding box center [413, 246] width 229 height 18
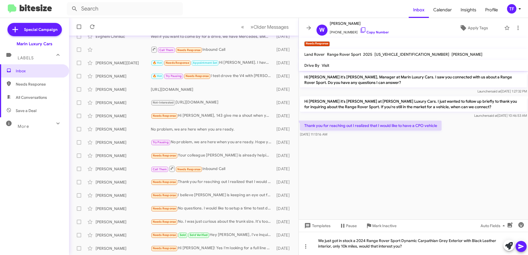
click at [520, 245] on icon at bounding box center [520, 246] width 5 height 5
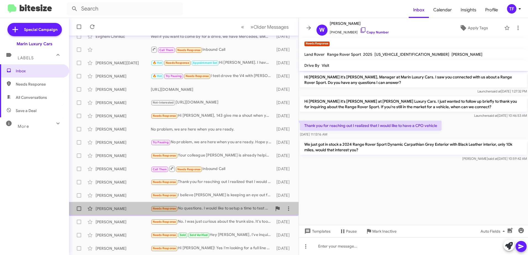
click at [234, 209] on div "Needs Response No questions. I would like to setup a time to test drive" at bounding box center [211, 208] width 121 height 6
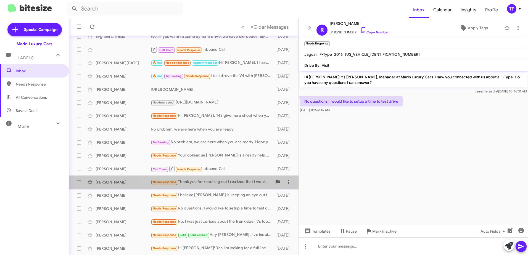
click at [218, 183] on div "Needs Response Thank you for reaching out I realized that I would like to have …" at bounding box center [211, 182] width 121 height 6
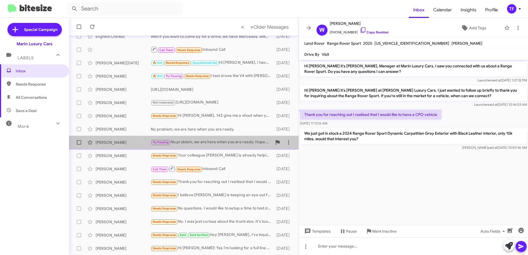
click at [231, 146] on div "[PERSON_NAME] Try Pausing No problem, we are here when you are ready. Hope you …" at bounding box center [183, 142] width 221 height 11
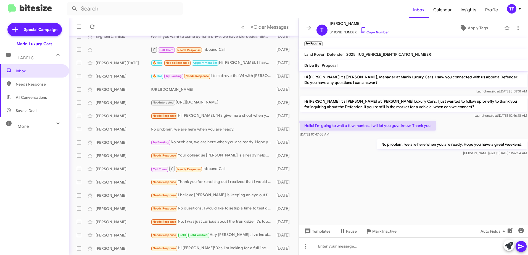
drag, startPoint x: 405, startPoint y: 178, endPoint x: 353, endPoint y: 169, distance: 52.7
click at [401, 178] on cdk-virtual-scroll-viewport "Hi [PERSON_NAME] it's [PERSON_NAME], Manager at Marin Luxury Cars. I saw you co…" at bounding box center [413, 148] width 229 height 154
click at [346, 167] on cdk-virtual-scroll-viewport "Hi [PERSON_NAME] it's [PERSON_NAME], Manager at Marin Luxury Cars. I saw you co…" at bounding box center [413, 148] width 229 height 154
drag, startPoint x: 363, startPoint y: 125, endPoint x: 330, endPoint y: 125, distance: 33.4
click at [330, 125] on p "Hello! I'm going to wait a few months. I will let you guys know. Thank you." at bounding box center [368, 126] width 136 height 10
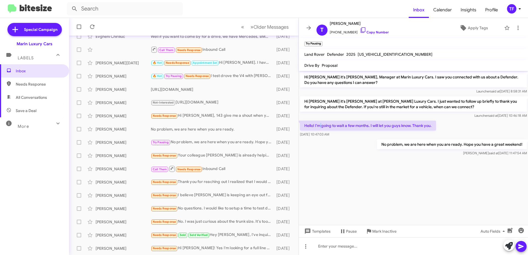
drag, startPoint x: 330, startPoint y: 125, endPoint x: 318, endPoint y: 125, distance: 11.9
click at [318, 125] on p "Hello! I'm going to wait a few months. I will let you guys know. Thank you." at bounding box center [368, 126] width 136 height 10
drag, startPoint x: 318, startPoint y: 125, endPoint x: 381, endPoint y: 127, distance: 63.0
click at [381, 127] on p "Hello! I'm going to wait a few months. I will let you guys know. Thank you." at bounding box center [368, 126] width 136 height 10
drag, startPoint x: 381, startPoint y: 127, endPoint x: 389, endPoint y: 127, distance: 7.7
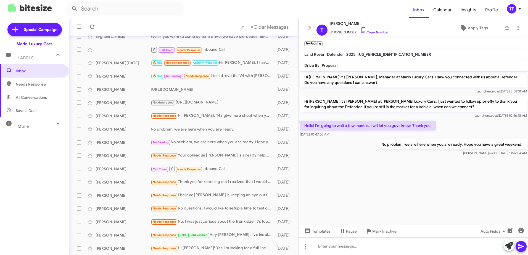
click at [389, 127] on p "Hello! I'm going to wait a few months. I will let you guys know. Thank you." at bounding box center [368, 126] width 136 height 10
click at [343, 165] on cdk-virtual-scroll-viewport "Hi [PERSON_NAME] it's [PERSON_NAME], Manager at Marin Luxury Cars. I saw you co…" at bounding box center [413, 148] width 229 height 154
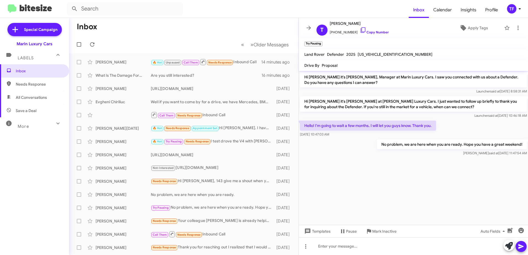
click at [351, 169] on cdk-virtual-scroll-viewport "Hi [PERSON_NAME] it's [PERSON_NAME], Manager at Marin Luxury Cars. I saw you co…" at bounding box center [413, 148] width 229 height 154
click at [340, 165] on cdk-virtual-scroll-viewport "Hi [PERSON_NAME] it's [PERSON_NAME], Manager at Marin Luxury Cars. I saw you co…" at bounding box center [413, 148] width 229 height 154
